Goal: Transaction & Acquisition: Purchase product/service

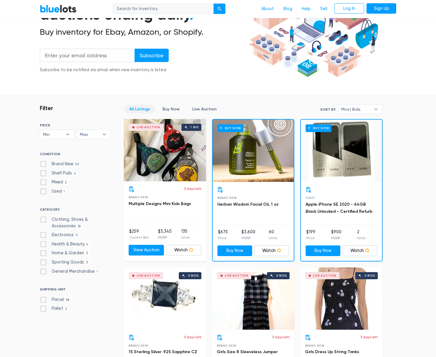
scroll to position [61, 0]
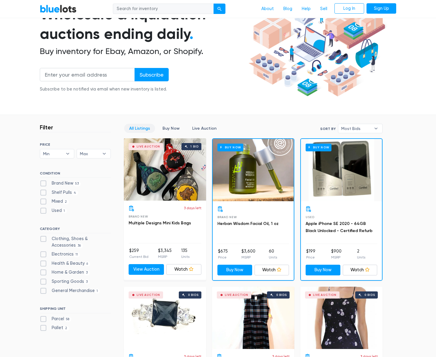
click at [65, 196] on label "Shelf Pulls 4" at bounding box center [59, 193] width 38 height 7
click at [44, 193] on Pulls"] "Shelf Pulls 4" at bounding box center [42, 192] width 4 height 4
checkbox Pulls"] "true"
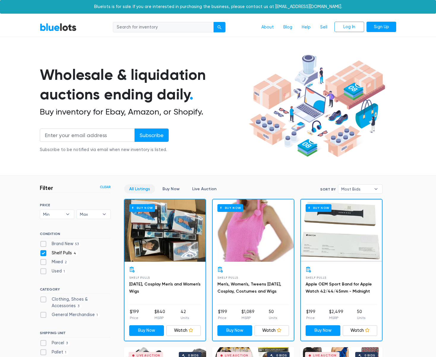
scroll to position [160, 0]
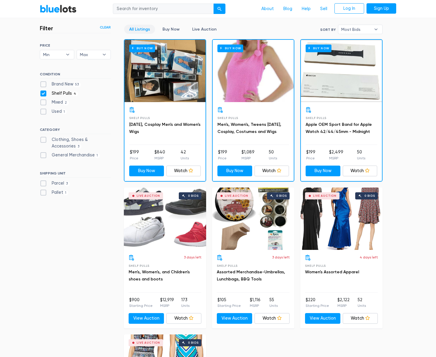
click at [403, 131] on section "Filter Filter & Sort Clear SORT BY Most Bids Ending Soonest Newly Listed Lowest…" at bounding box center [218, 262] width 436 height 492
click at [348, 133] on link "Apple OEM Sport Band for Apple Watch 42/44/45mm - Midnight" at bounding box center [339, 128] width 66 height 12
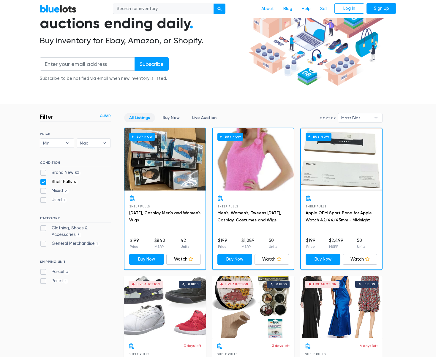
scroll to position [69, 0]
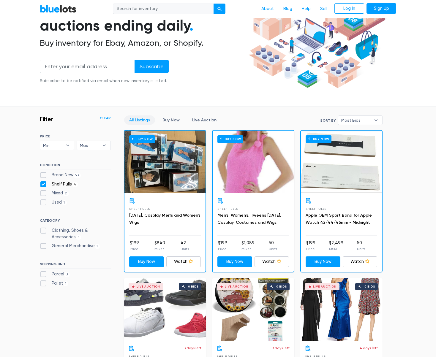
click at [57, 184] on label "Shelf Pulls 4" at bounding box center [59, 184] width 38 height 7
click at [44, 184] on Pulls"] "Shelf Pulls 4" at bounding box center [42, 183] width 4 height 4
checkbox Pulls"] "false"
click at [60, 175] on label "Brand New 53" at bounding box center [60, 175] width 41 height 7
click at [44, 175] on New"] "Brand New 53" at bounding box center [42, 174] width 4 height 4
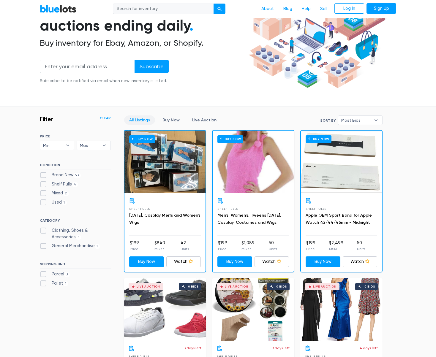
checkbox New"] "true"
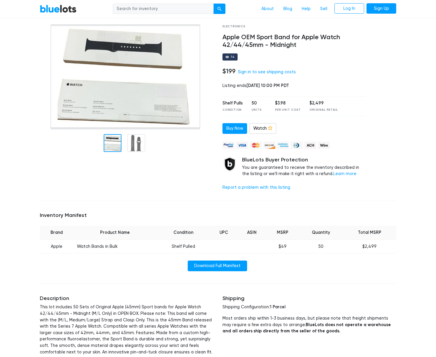
scroll to position [30, 0]
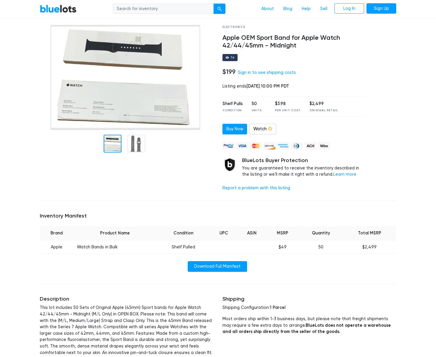
click at [397, 118] on div at bounding box center [385, 110] width 31 height 171
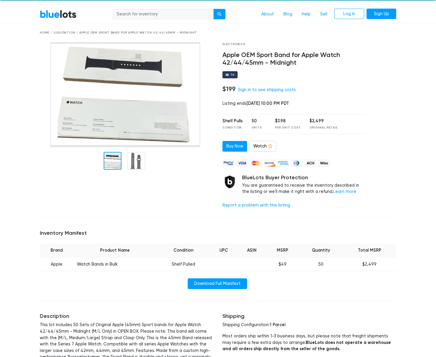
scroll to position [0, 0]
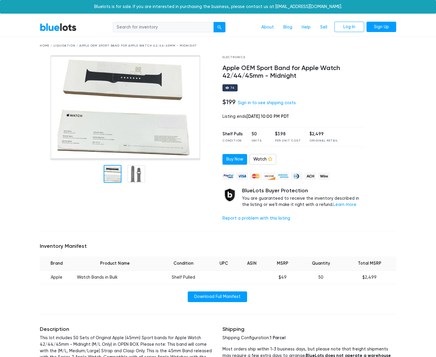
click at [393, 196] on div at bounding box center [385, 140] width 31 height 171
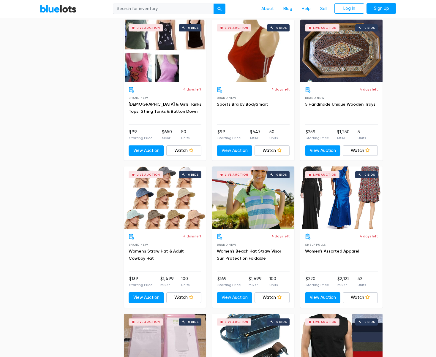
scroll to position [2099, 0]
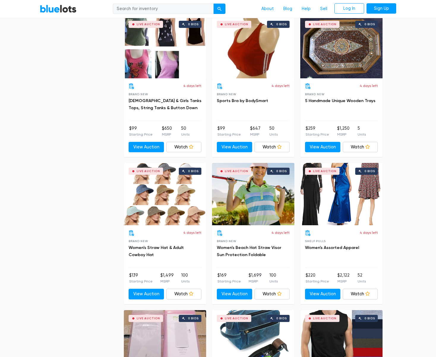
click at [349, 75] on div "Live Auction 0 bids" at bounding box center [341, 47] width 82 height 62
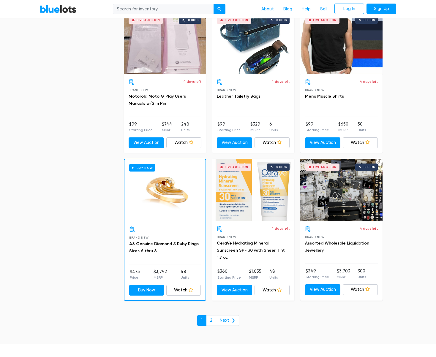
scroll to position [2402, 0]
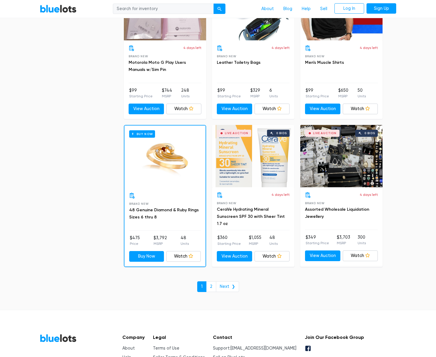
scroll to position [2432, 0]
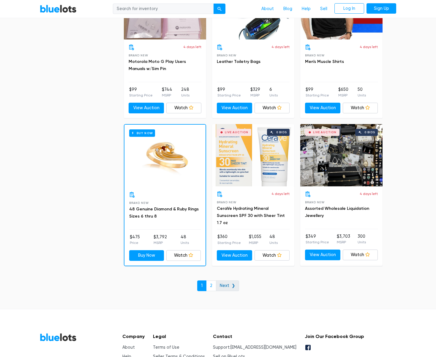
click at [226, 288] on link "Next ❯" at bounding box center [227, 286] width 23 height 11
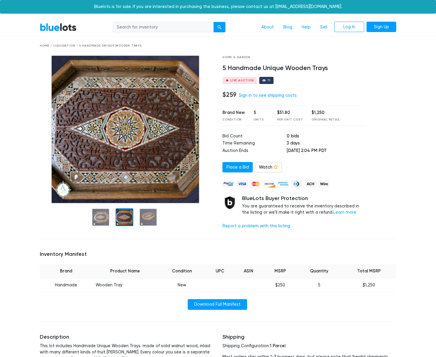
click at [126, 220] on div at bounding box center [125, 218] width 18 height 18
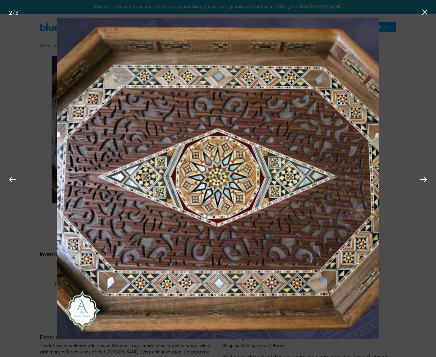
click at [397, 133] on div "2 / 3" at bounding box center [218, 178] width 436 height 357
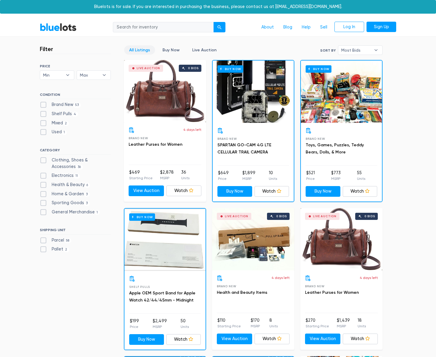
click at [58, 237] on div "SHIPPING UNIT Parcel 58 Pallet 2" at bounding box center [75, 241] width 71 height 27
click at [57, 239] on label "Parcel 58" at bounding box center [55, 240] width 31 height 7
click at [44, 239] on input "Parcel 58" at bounding box center [42, 239] width 4 height 4
checkbox input "true"
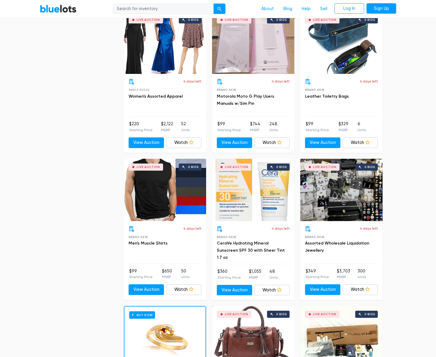
scroll to position [2481, 0]
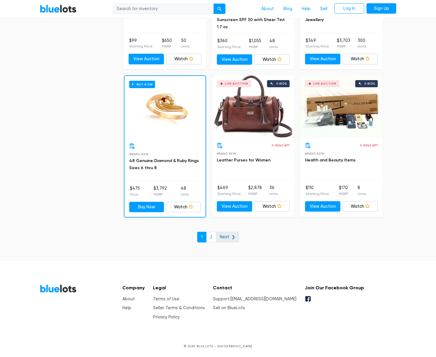
click at [223, 236] on link "Next ❯" at bounding box center [227, 237] width 23 height 11
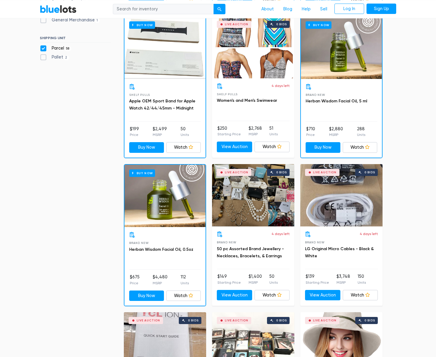
scroll to position [144, 0]
